Goal: Information Seeking & Learning: Learn about a topic

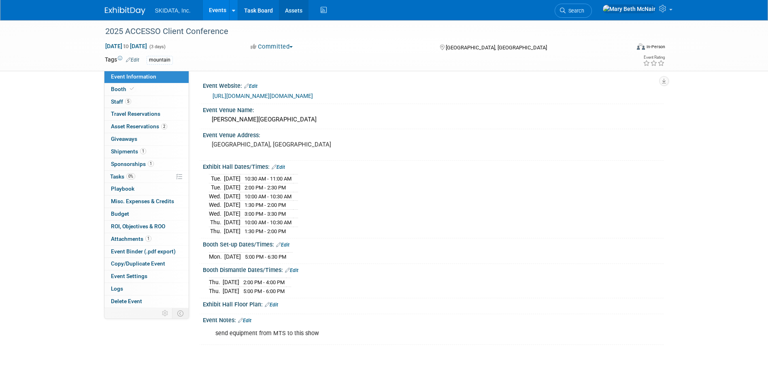
click at [293, 8] on link "Assets" at bounding box center [294, 10] width 30 height 20
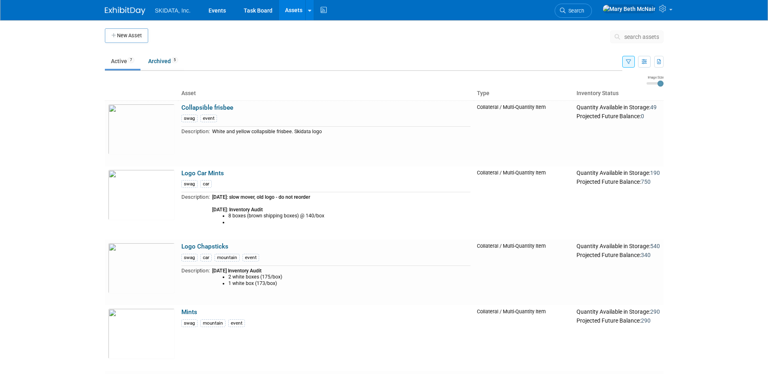
click at [625, 69] on td "Filter Assets Asset Type Filter: Do not filter by asset type Only show Single-U…" at bounding box center [643, 62] width 41 height 18
click at [627, 68] on td "Filter Assets Asset Type Filter: Do not filter by asset type Only show Single-U…" at bounding box center [643, 62] width 41 height 18
click at [626, 60] on icon "button" at bounding box center [628, 62] width 5 height 5
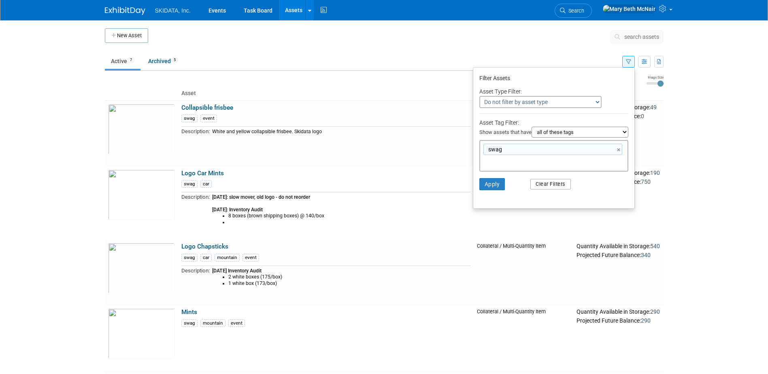
click at [559, 185] on button "Clear Filters" at bounding box center [551, 184] width 41 height 11
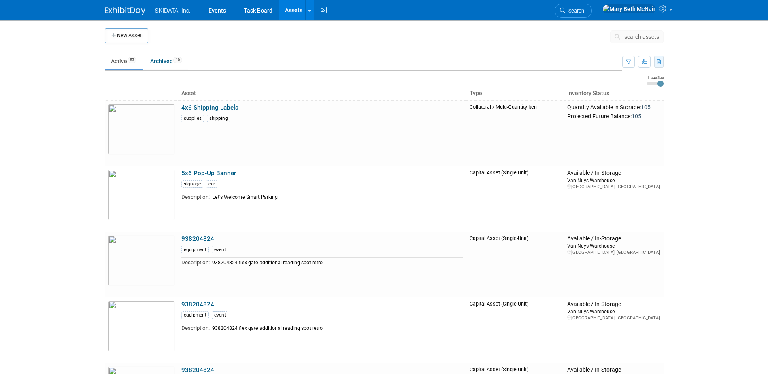
click at [659, 62] on icon "button" at bounding box center [659, 62] width 4 height 5
click at [592, 100] on link "Export All (93 Assets)" at bounding box center [614, 99] width 88 height 11
click at [252, 78] on td at bounding box center [376, 80] width 542 height 10
click at [631, 58] on button "button" at bounding box center [629, 62] width 13 height 12
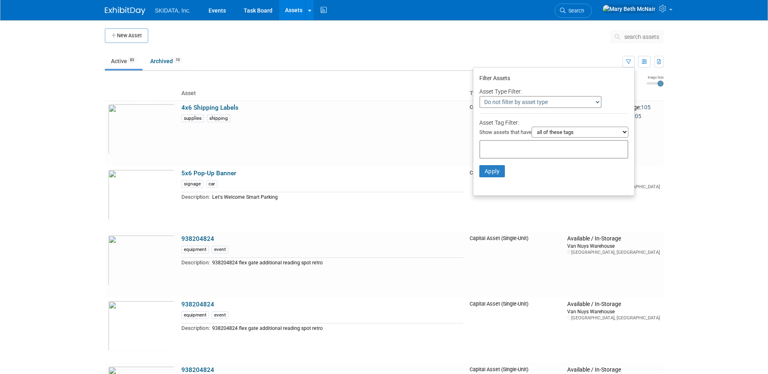
click at [530, 102] on select "Do not filter by asset type Only show Single-Unit Capital Assets Only show Coll…" at bounding box center [541, 102] width 122 height 12
select select "1"
click at [480, 96] on select "Do not filter by asset type Only show Single-Unit Capital Assets Only show Coll…" at bounding box center [541, 102] width 122 height 12
click at [490, 176] on button "Apply" at bounding box center [493, 171] width 26 height 12
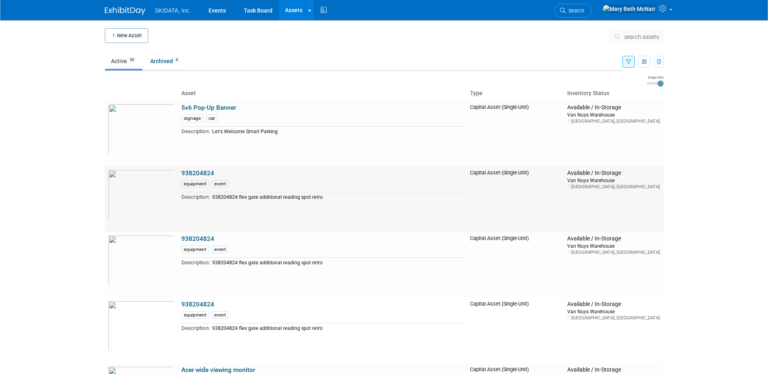
click at [208, 172] on link "938204824" at bounding box center [197, 173] width 33 height 7
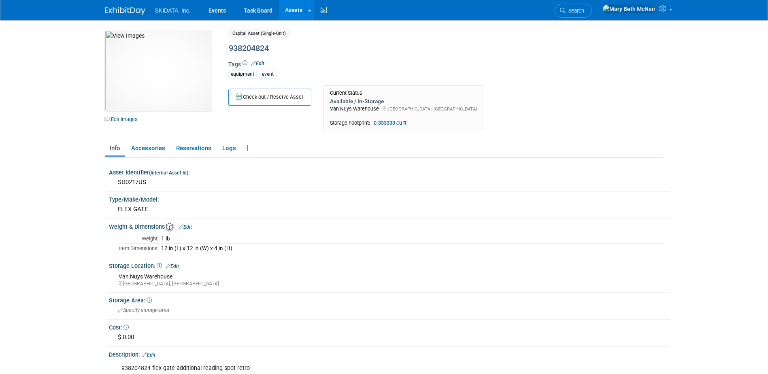
click at [290, 9] on link "Assets" at bounding box center [294, 10] width 30 height 20
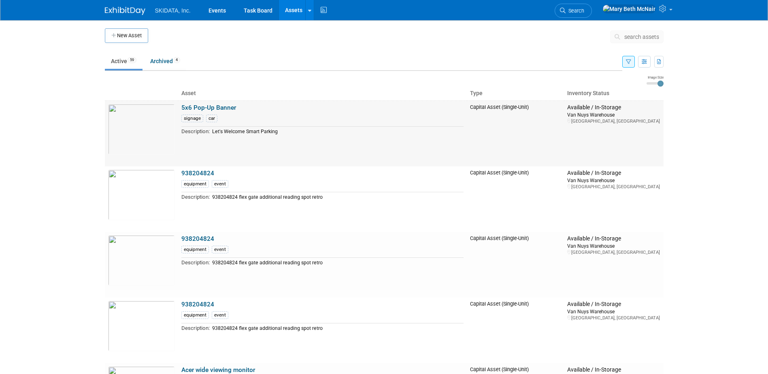
click at [200, 111] on link "5x6 Pop-Up Banner" at bounding box center [208, 107] width 55 height 7
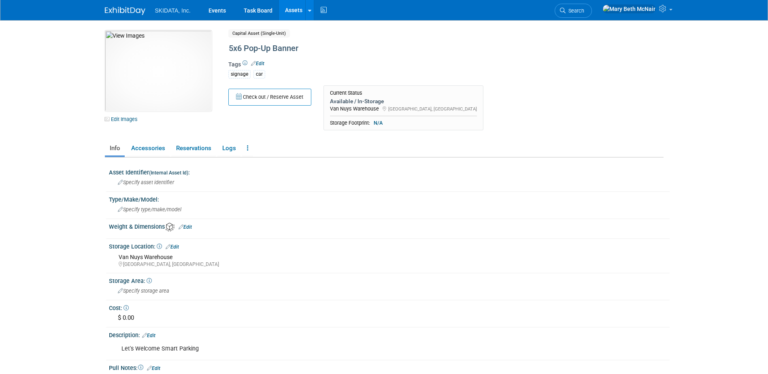
click at [297, 11] on link "Assets" at bounding box center [294, 10] width 30 height 20
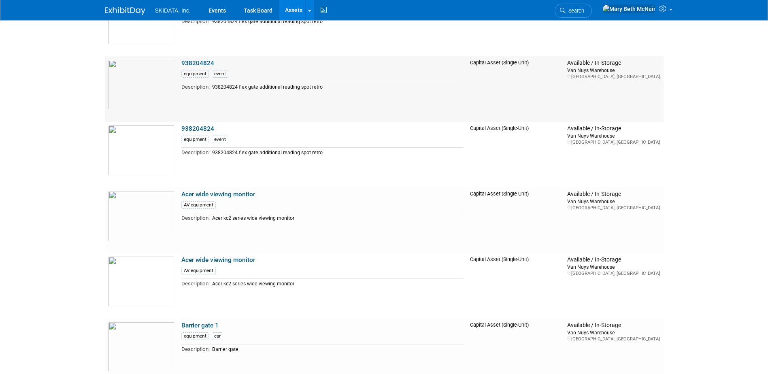
scroll to position [203, 0]
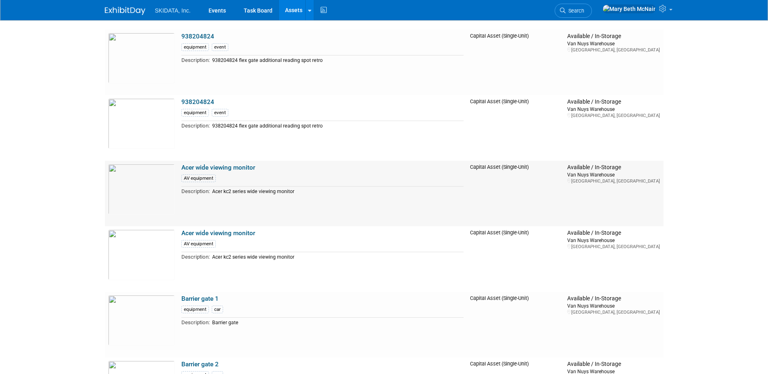
click at [210, 168] on link "Acer wide viewing monitor" at bounding box center [218, 167] width 74 height 7
click at [236, 234] on link "Acer wide viewing monitor" at bounding box center [218, 233] width 74 height 7
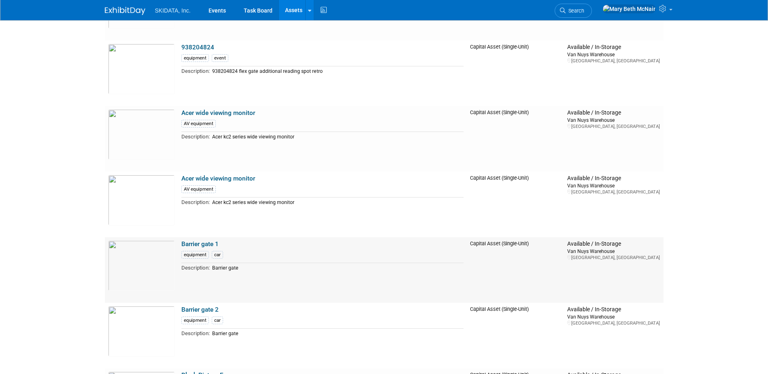
scroll to position [284, 0]
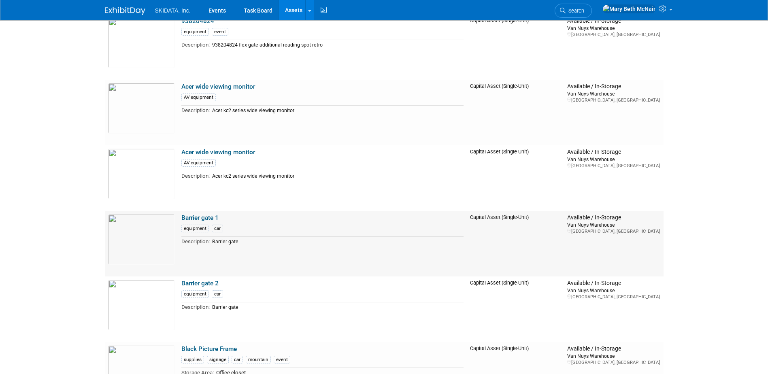
click at [197, 216] on link "Barrier gate 1" at bounding box center [199, 217] width 37 height 7
click at [193, 153] on link "Acer wide viewing monitor" at bounding box center [218, 152] width 74 height 7
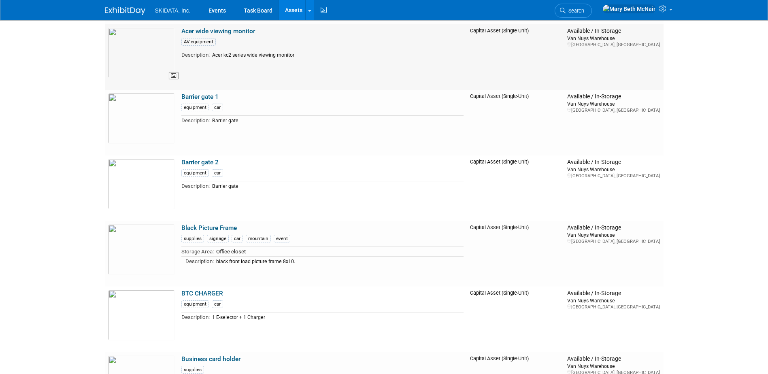
scroll to position [405, 0]
click at [186, 228] on link "Black Picture Frame" at bounding box center [208, 227] width 55 height 7
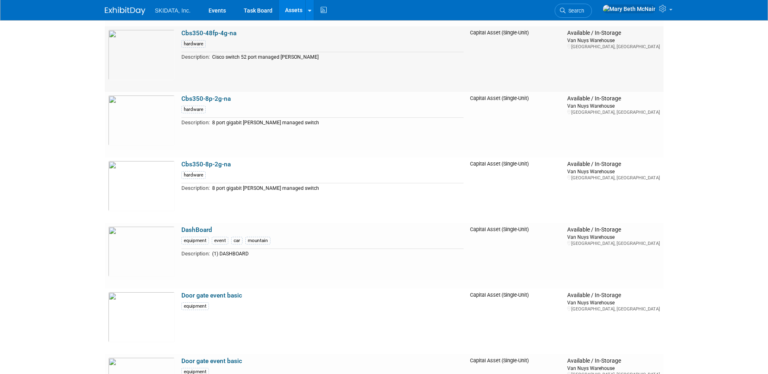
scroll to position [932, 0]
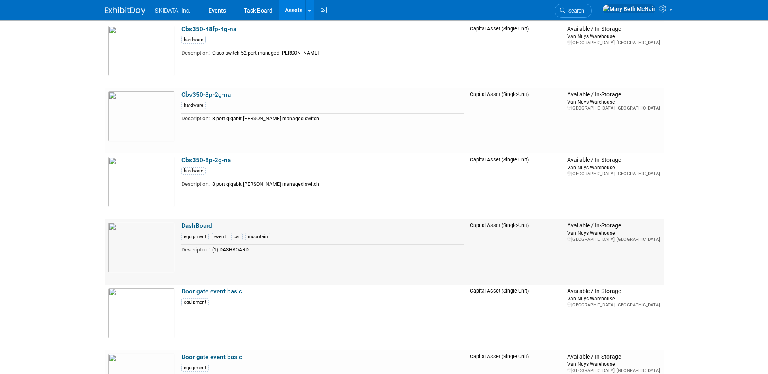
click at [188, 227] on link "DashBoard" at bounding box center [196, 225] width 31 height 7
